Goal: Information Seeking & Learning: Learn about a topic

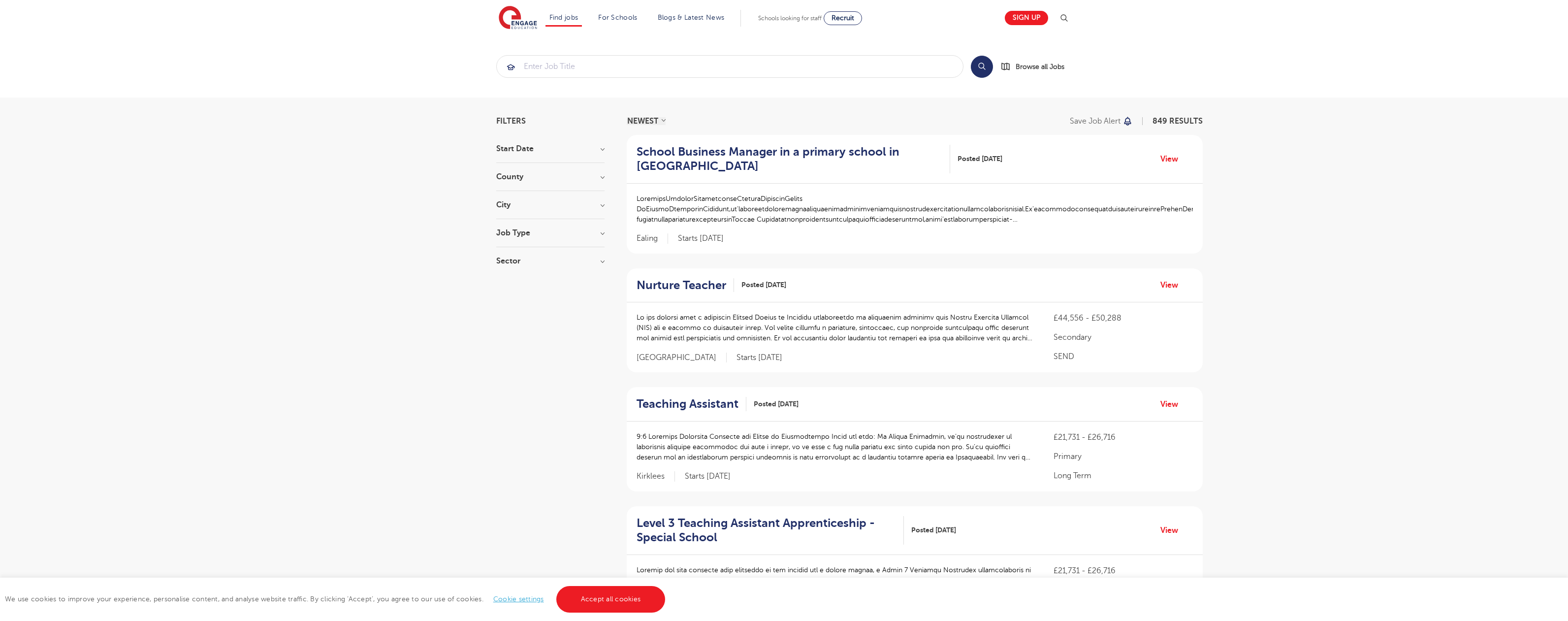
click at [609, 599] on link "Accept all cookies" at bounding box center [611, 599] width 109 height 27
